Goal: Navigation & Orientation: Find specific page/section

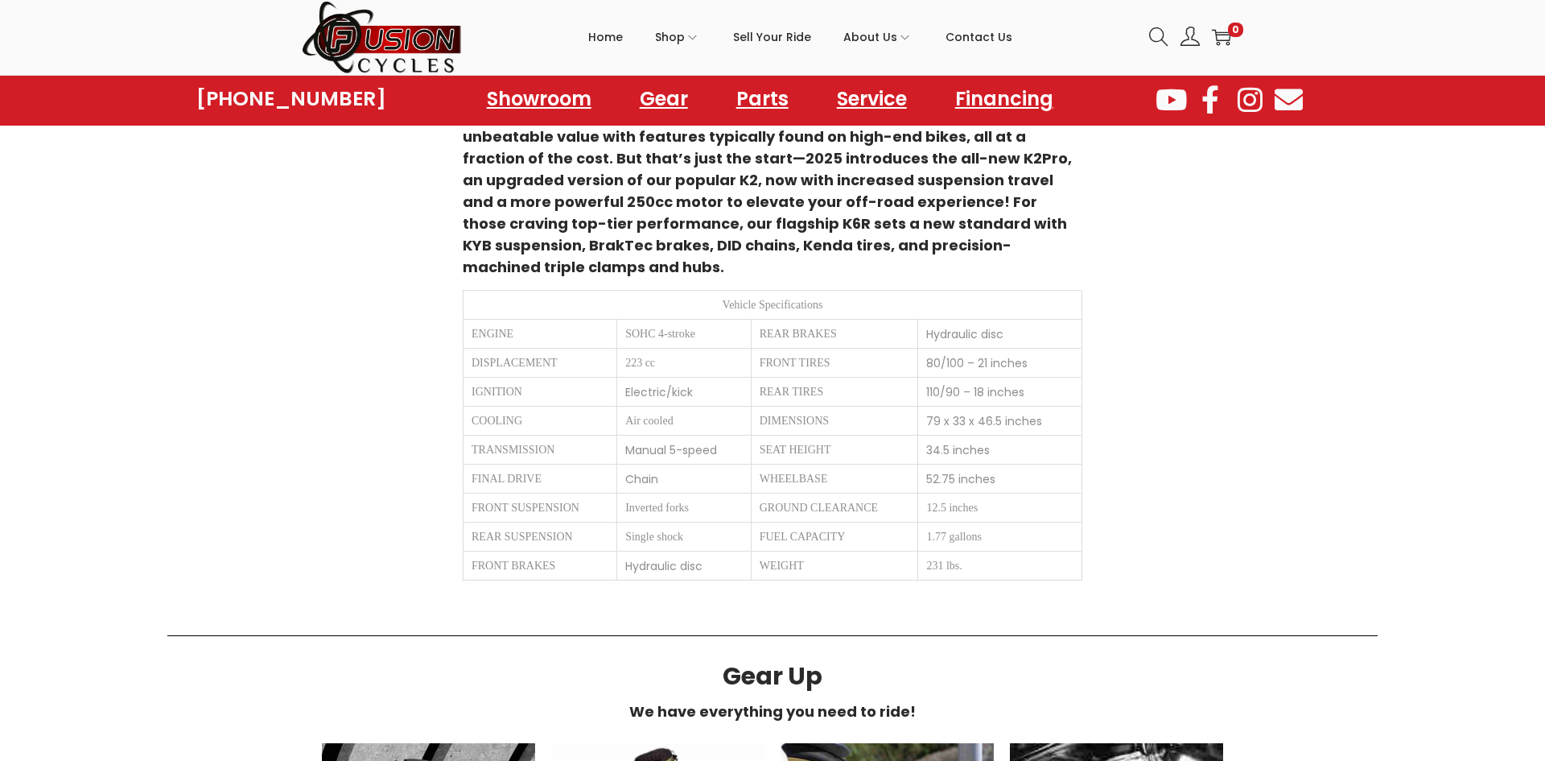
scroll to position [895, 0]
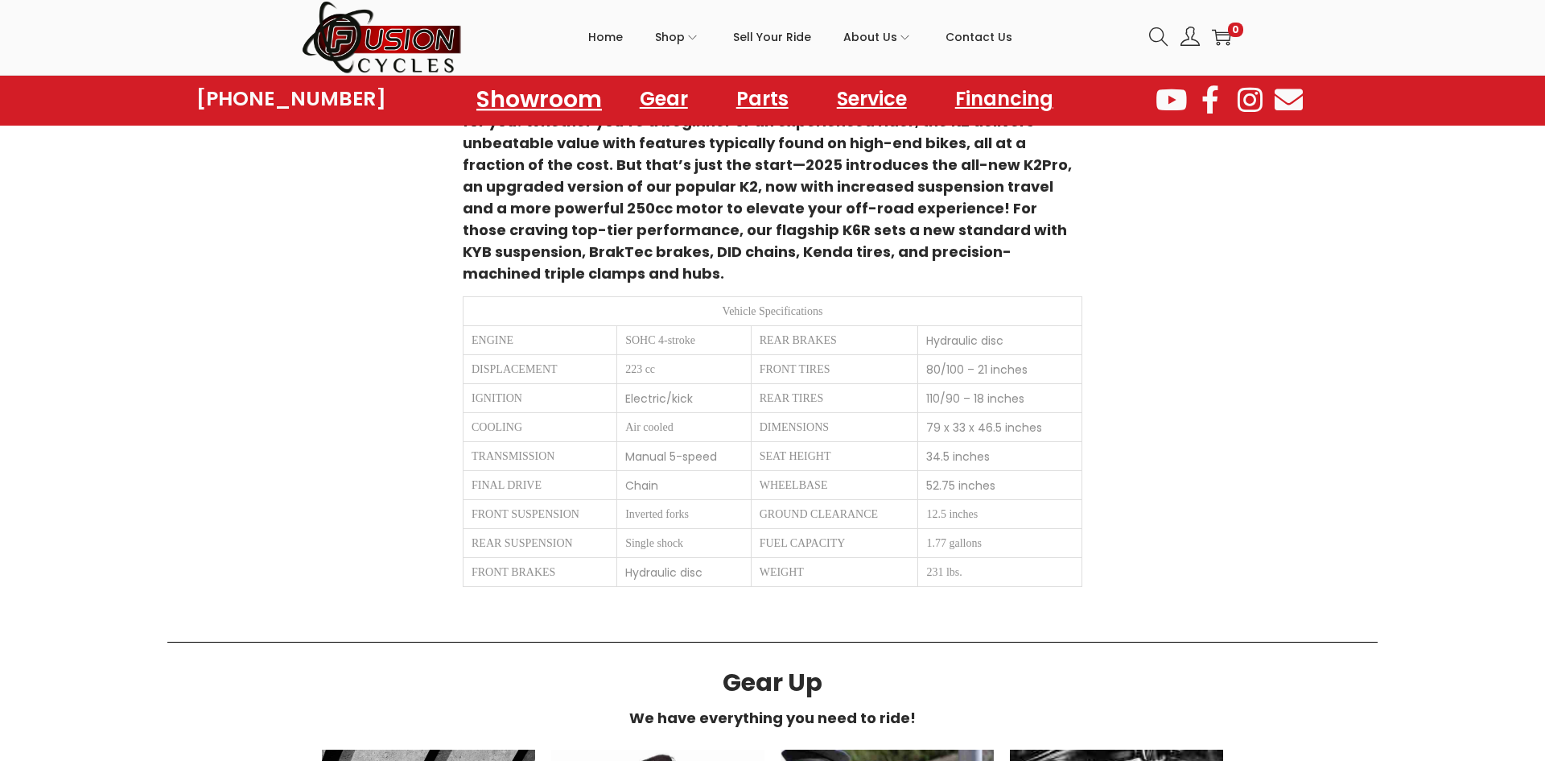
click at [520, 97] on link "Showroom" at bounding box center [539, 98] width 164 height 44
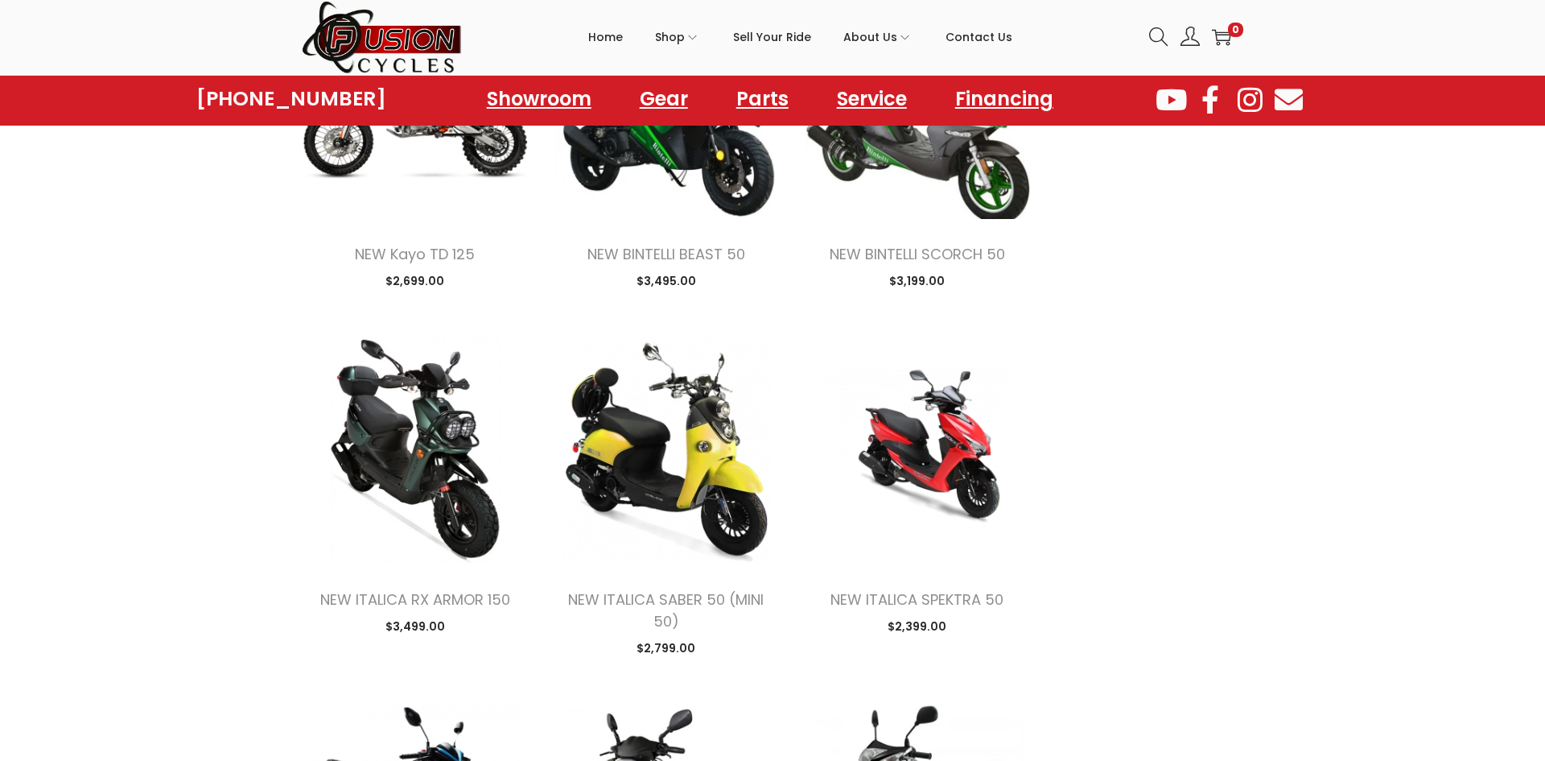
scroll to position [2057, 0]
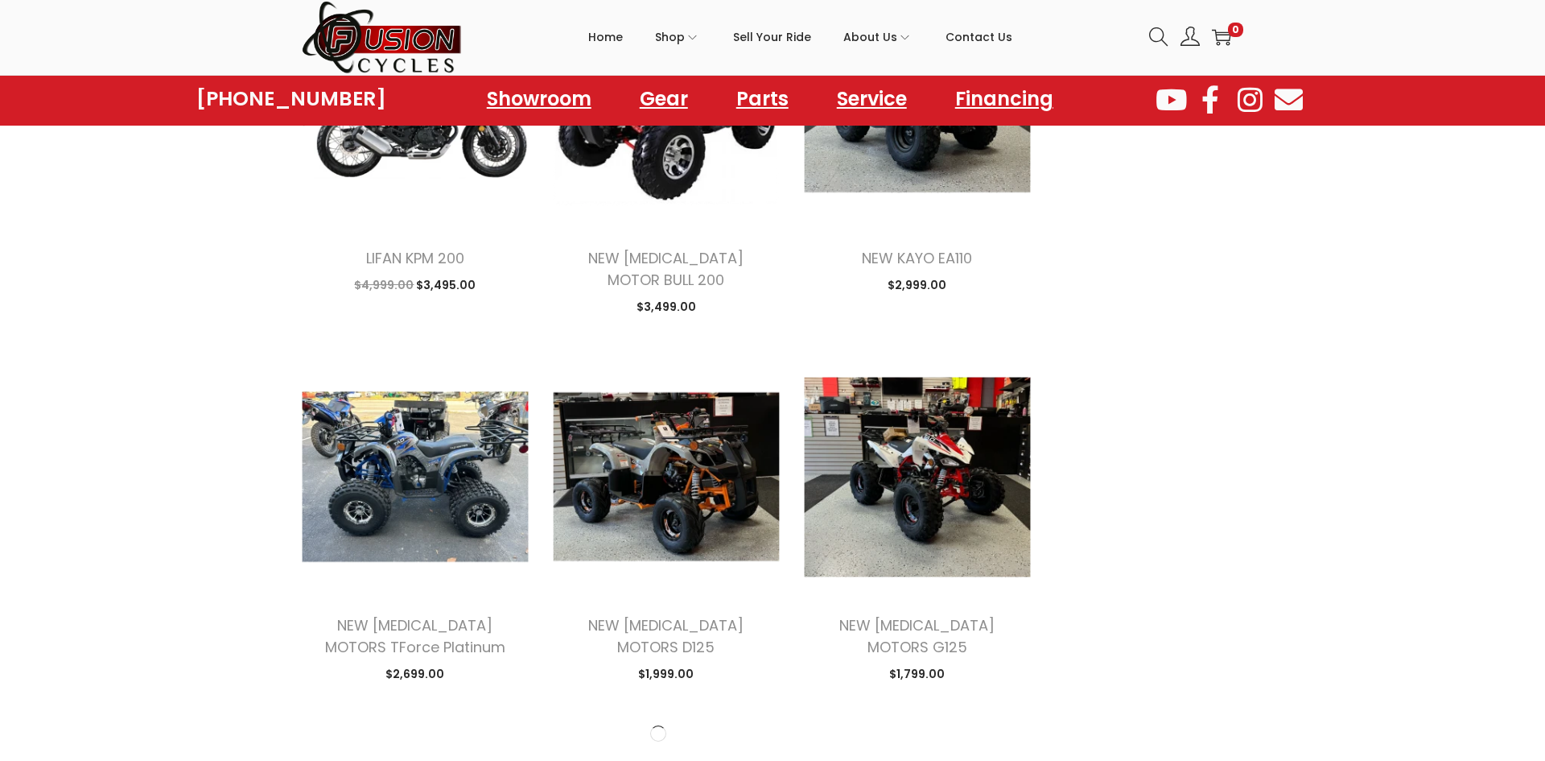
scroll to position [3822, 0]
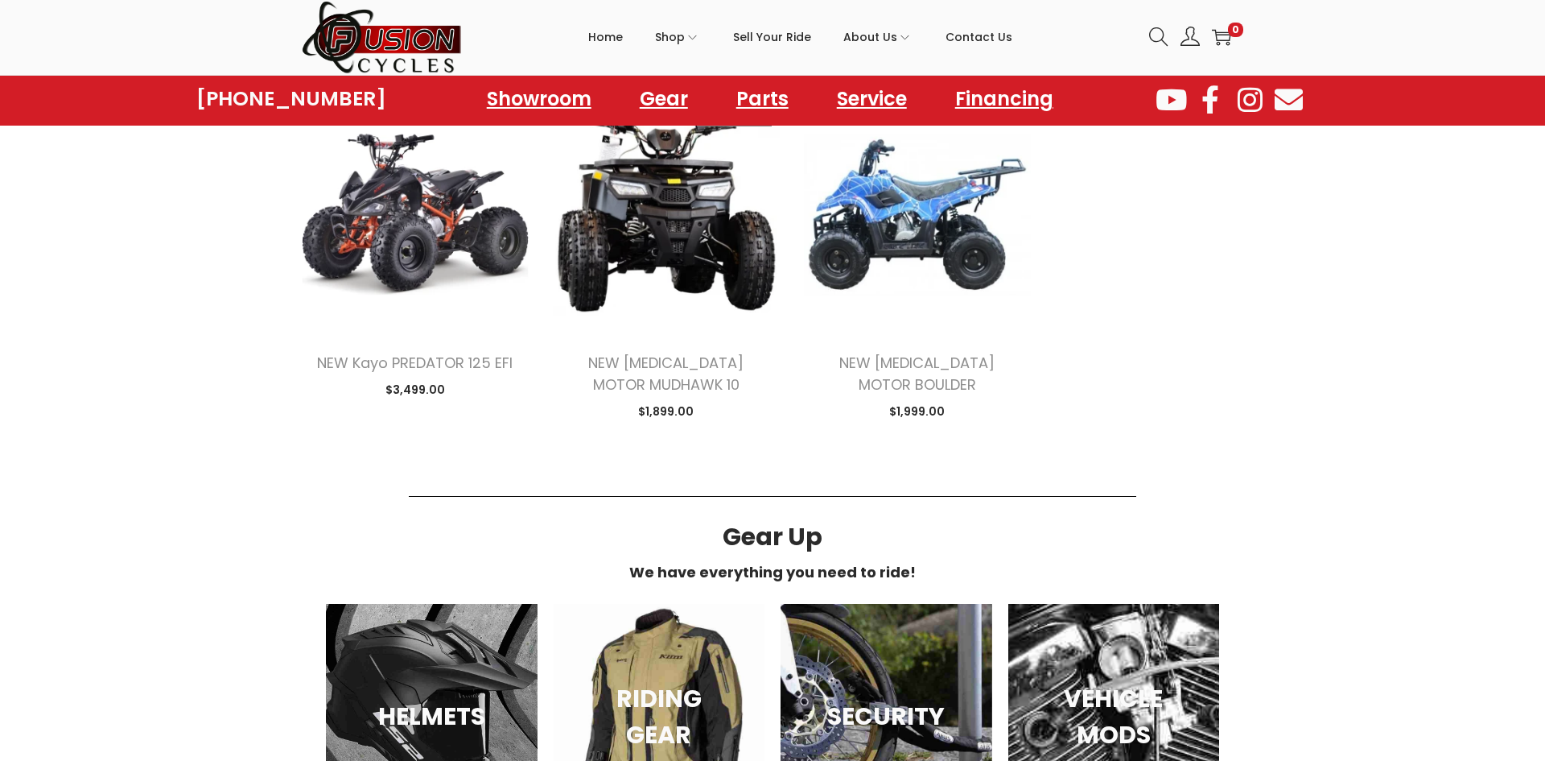
scroll to position [5164, 0]
